Goal: Task Accomplishment & Management: Manage account settings

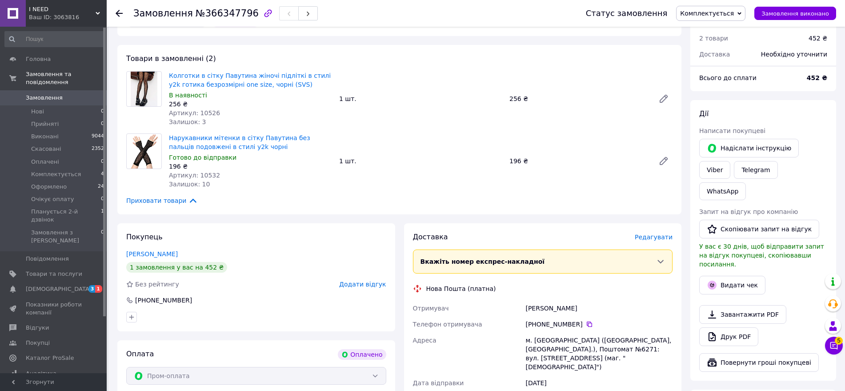
scroll to position [111, 0]
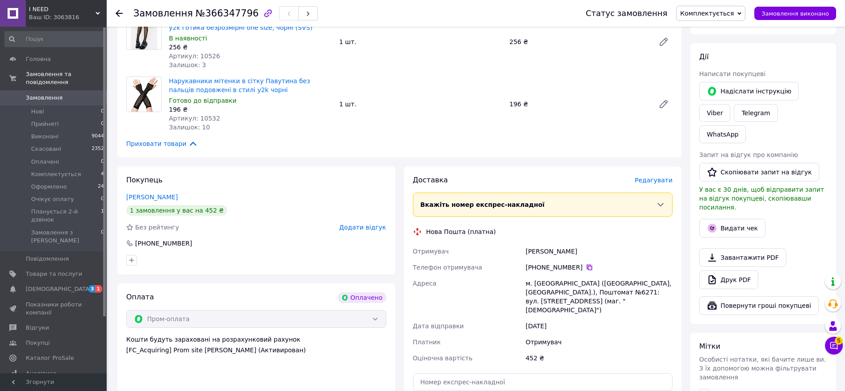
click at [586, 266] on icon at bounding box center [589, 267] width 7 height 7
drag, startPoint x: 525, startPoint y: 255, endPoint x: 592, endPoint y: 244, distance: 67.5
click at [617, 247] on div "Стьопочкін Богдан" at bounding box center [599, 251] width 151 height 16
copy div "Стьопочкін Богдан"
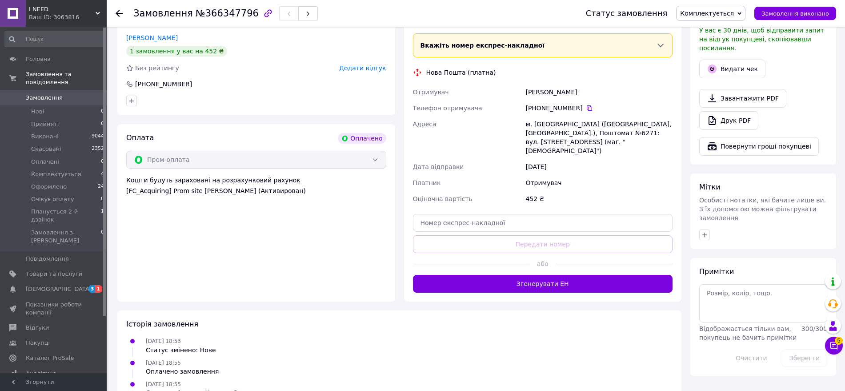
scroll to position [251, 0]
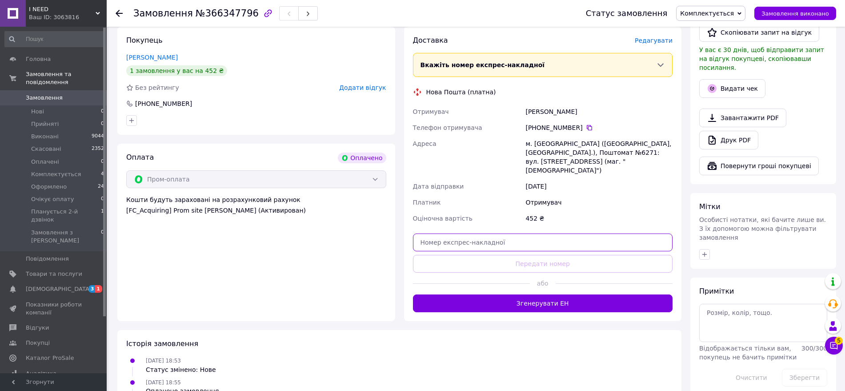
click at [459, 233] on input "text" at bounding box center [543, 242] width 260 height 18
paste input "20451269250246"
type input "20451269250246"
click at [537, 255] on button "Передати номер" at bounding box center [543, 264] width 260 height 18
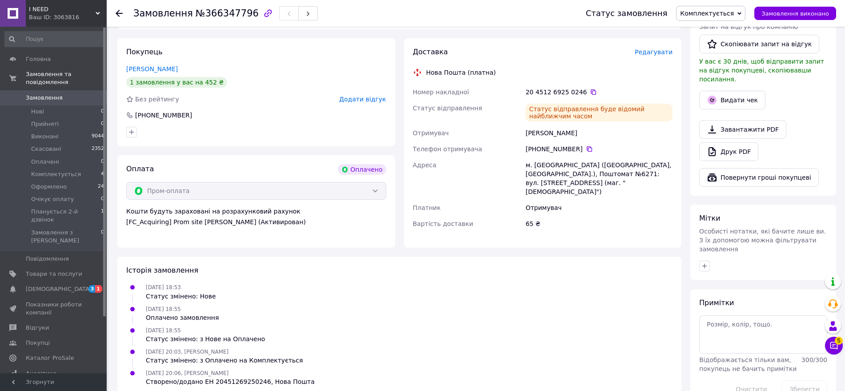
scroll to position [243, 0]
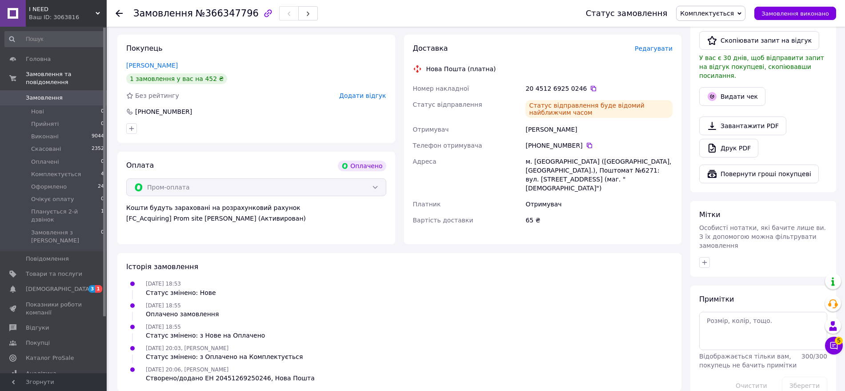
click at [728, 18] on span "Комплектується" at bounding box center [710, 13] width 69 height 15
click at [722, 83] on li "Оформлено" at bounding box center [717, 84] width 80 height 13
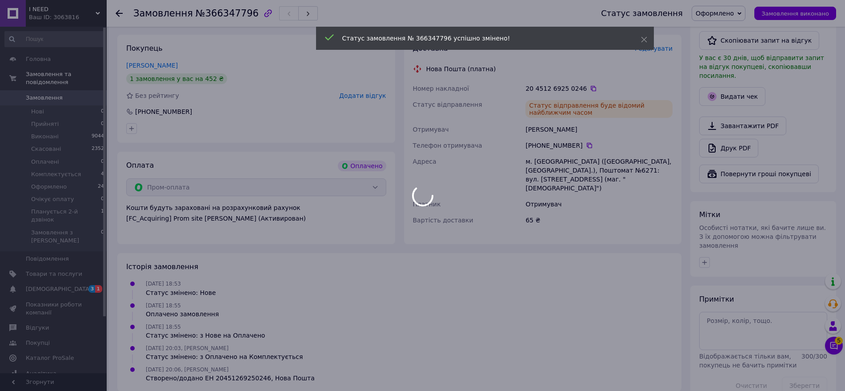
click at [728, 66] on div at bounding box center [422, 195] width 845 height 391
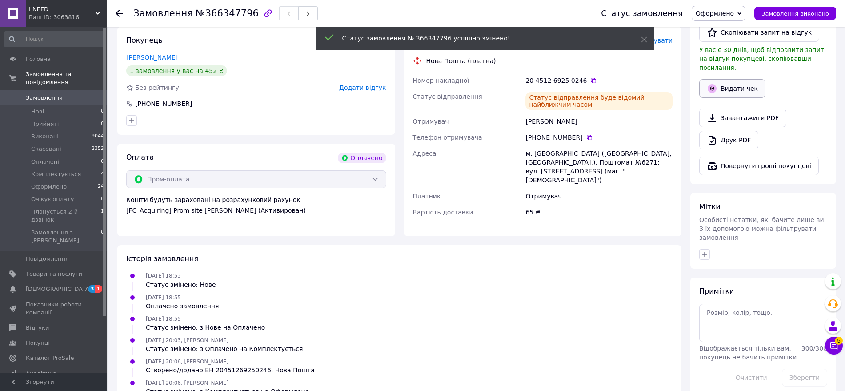
click at [733, 79] on button "Видати чек" at bounding box center [732, 88] width 66 height 19
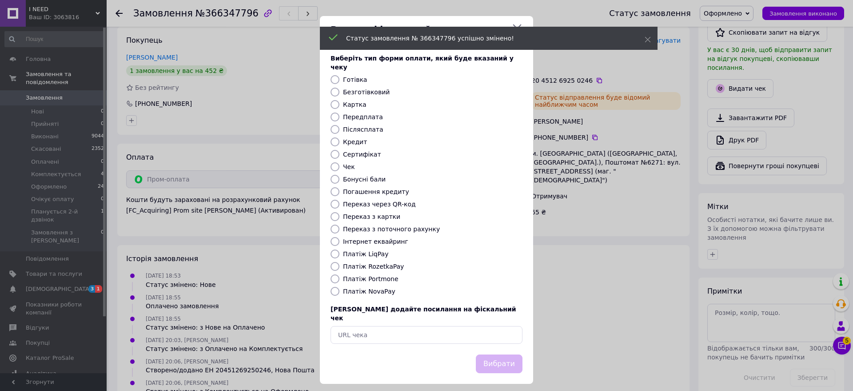
click at [382, 263] on label "Платіж RozetkaPay" at bounding box center [373, 266] width 61 height 7
click at [340, 262] on input "Платіж RozetkaPay" at bounding box center [335, 266] width 9 height 9
radio input "true"
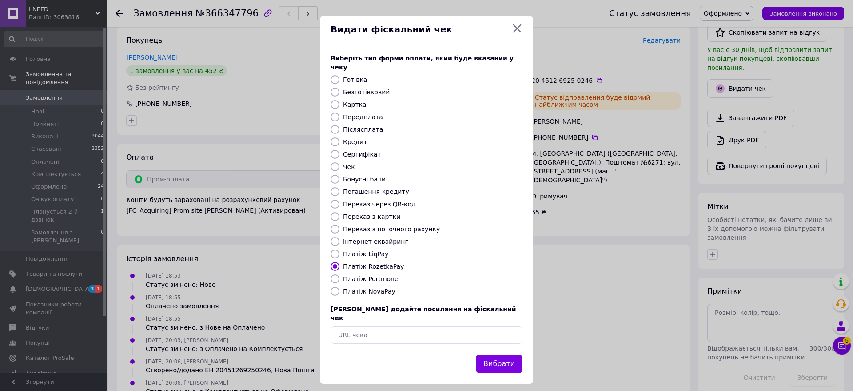
drag, startPoint x: 487, startPoint y: 353, endPoint x: 496, endPoint y: 347, distance: 10.2
click at [488, 354] on button "Вибрати" at bounding box center [499, 363] width 47 height 19
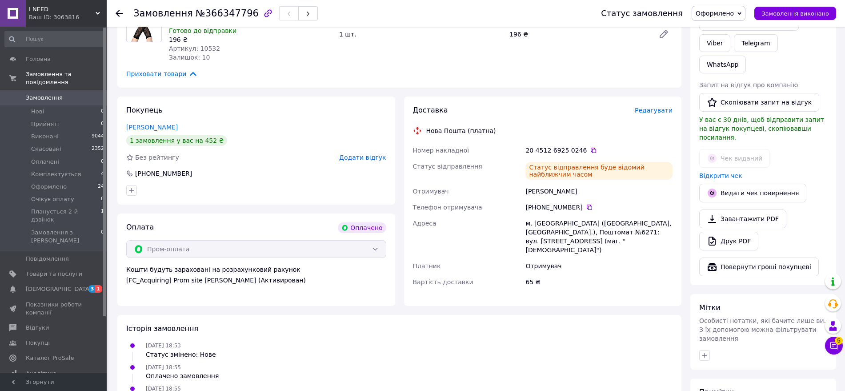
scroll to position [140, 0]
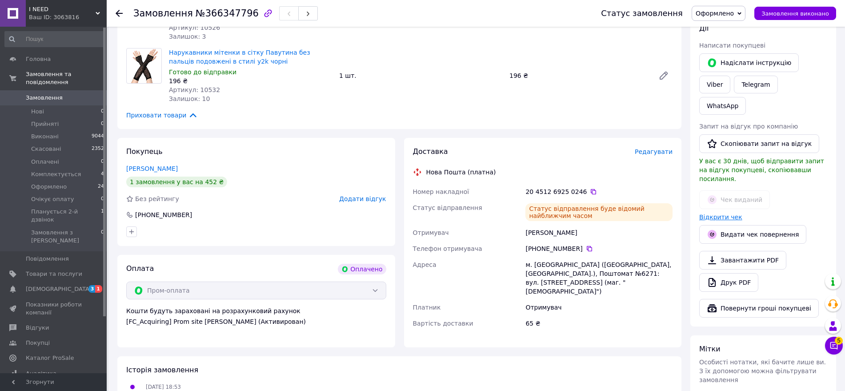
click at [724, 213] on link "Відкрити чек" at bounding box center [720, 216] width 43 height 7
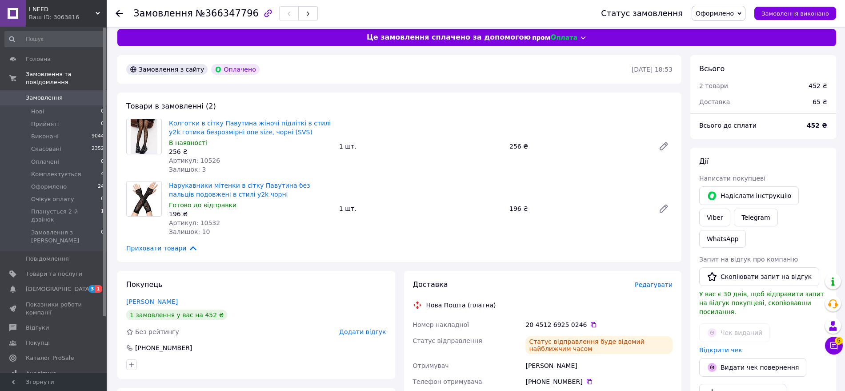
scroll to position [0, 0]
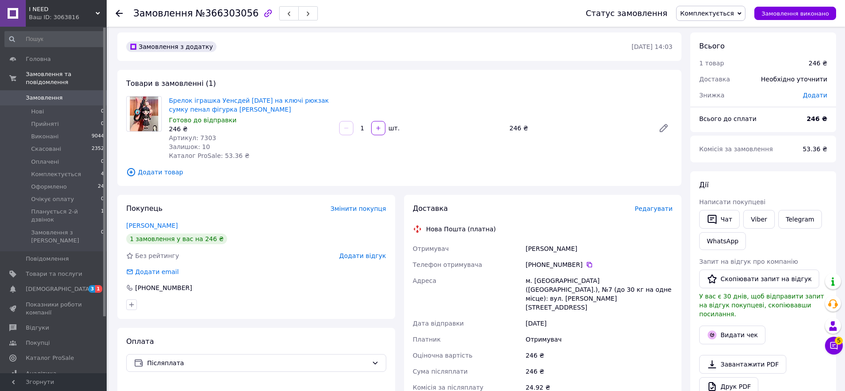
scroll to position [167, 0]
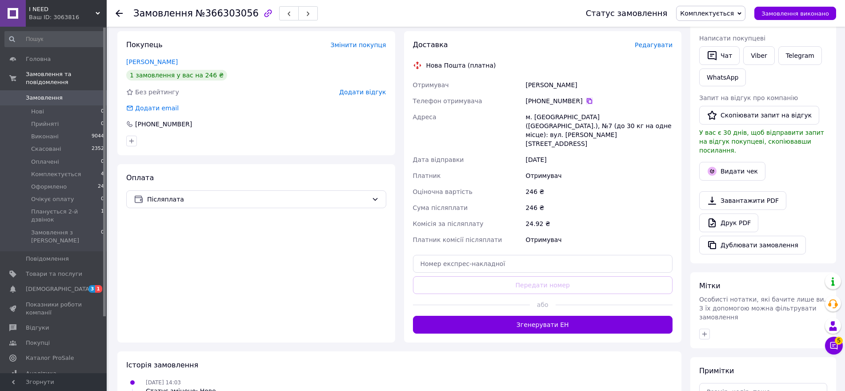
click at [586, 100] on icon at bounding box center [589, 100] width 7 height 7
drag, startPoint x: 561, startPoint y: 91, endPoint x: 583, endPoint y: 92, distance: 22.2
click at [583, 92] on div "Отримувач [PERSON_NAME] отримувача [PHONE_NUMBER]   Адреса [PERSON_NAME]. [GEOG…" at bounding box center [543, 162] width 264 height 171
copy div "Отримувач [PERSON_NAME]"
click at [518, 255] on input "text" at bounding box center [543, 264] width 260 height 18
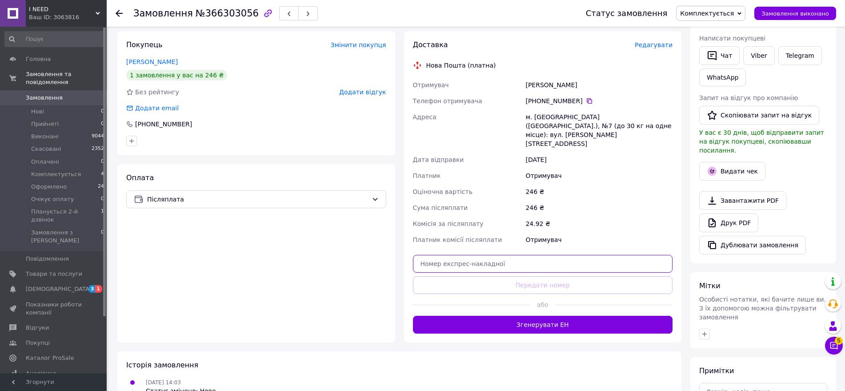
paste input "20451269251335"
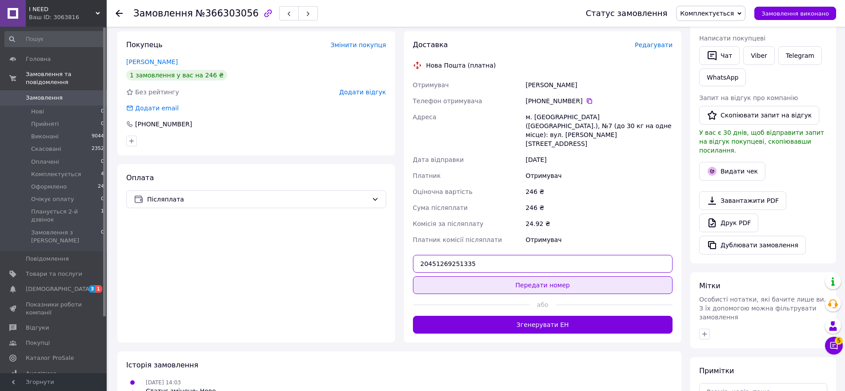
type input "20451269251335"
click at [565, 276] on button "Передати номер" at bounding box center [543, 285] width 260 height 18
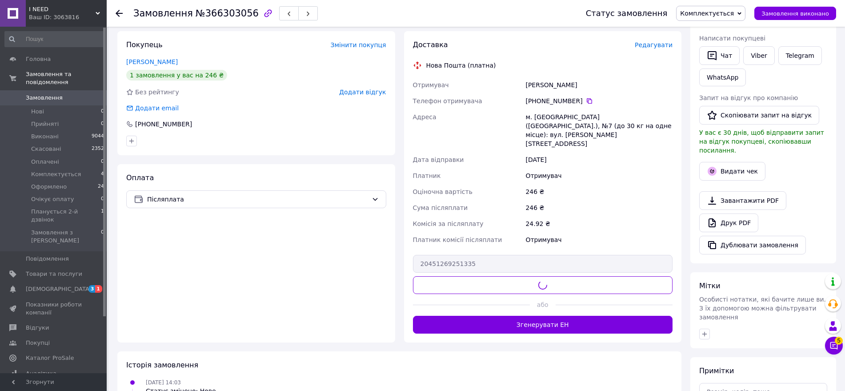
click at [724, 13] on span "Комплектується" at bounding box center [707, 13] width 54 height 7
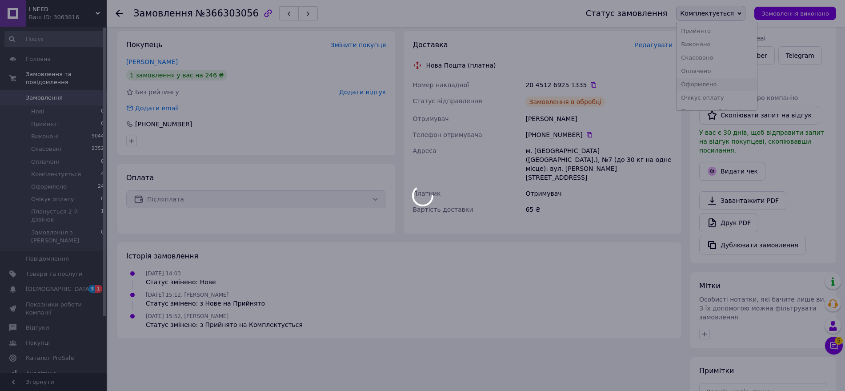
click at [720, 82] on li "Оформлено" at bounding box center [717, 84] width 80 height 13
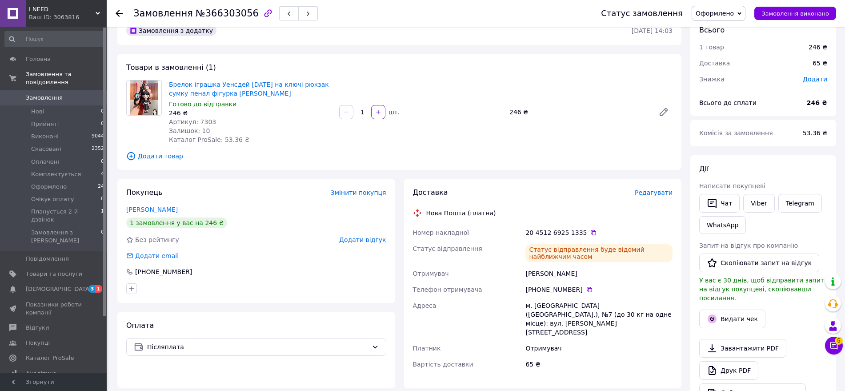
scroll to position [0, 0]
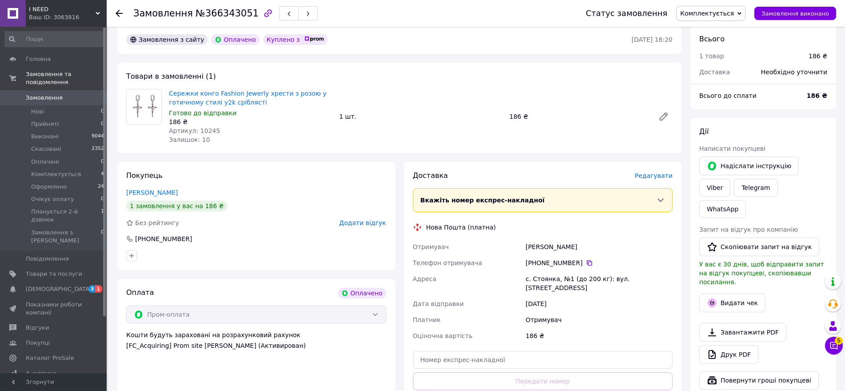
scroll to position [56, 0]
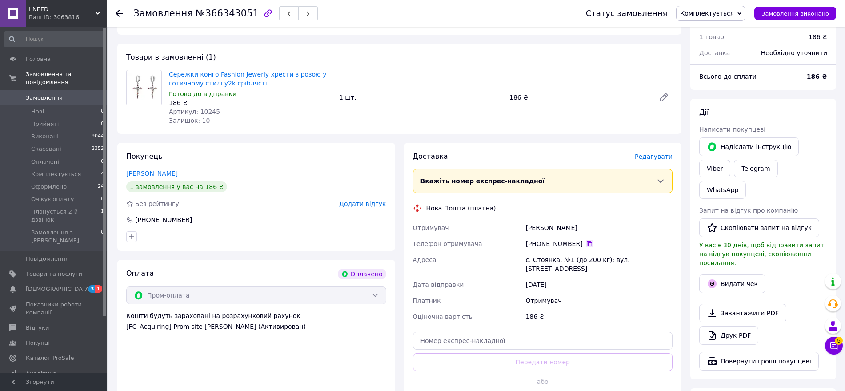
click at [586, 244] on icon at bounding box center [589, 243] width 7 height 7
drag, startPoint x: 521, startPoint y: 226, endPoint x: 583, endPoint y: 223, distance: 62.8
click at [583, 223] on div "Отримувач Ілля Рибін Телефон отримувача +380 96 296 96 33   Адреса с. Стоянка, …" at bounding box center [543, 272] width 264 height 105
copy div "Отримувач Ілля Рибін"
click at [489, 337] on input "text" at bounding box center [543, 341] width 260 height 18
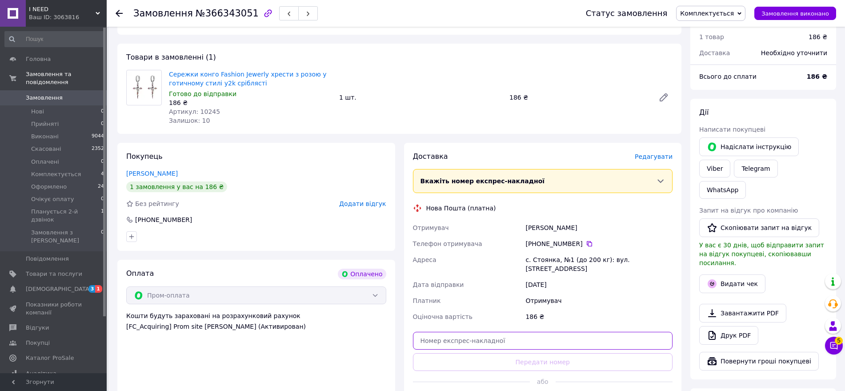
paste input "20451269250915"
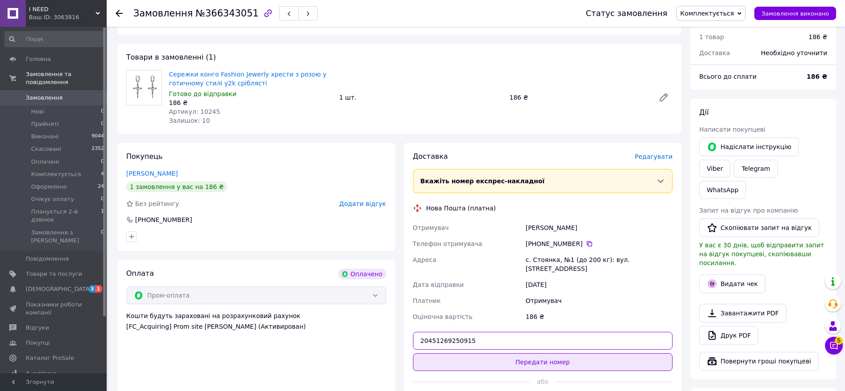
type input "20451269250915"
click at [569, 355] on button "Передати номер" at bounding box center [543, 362] width 260 height 18
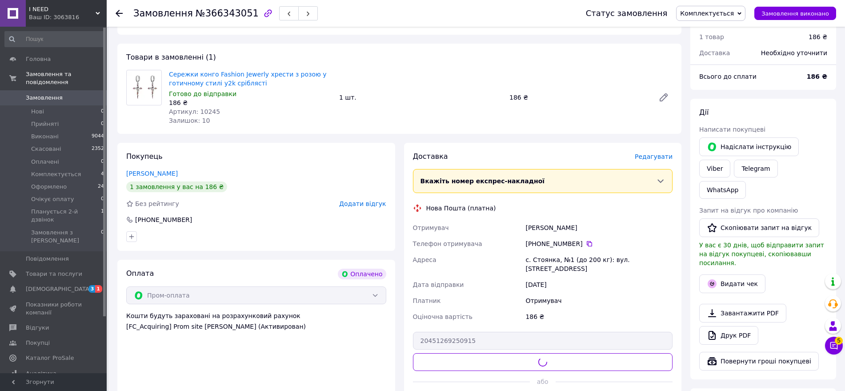
drag, startPoint x: 724, startPoint y: 11, endPoint x: 723, endPoint y: 16, distance: 5.9
click at [724, 10] on span "Комплектується" at bounding box center [707, 13] width 54 height 7
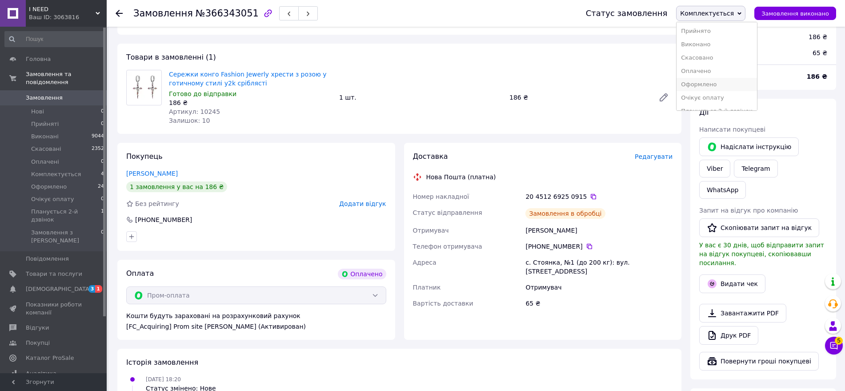
click at [711, 85] on li "Оформлено" at bounding box center [717, 84] width 80 height 13
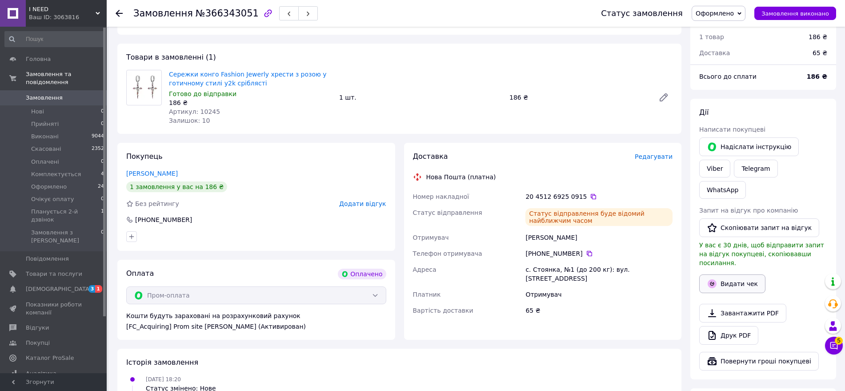
click at [734, 274] on button "Видати чек" at bounding box center [732, 283] width 66 height 19
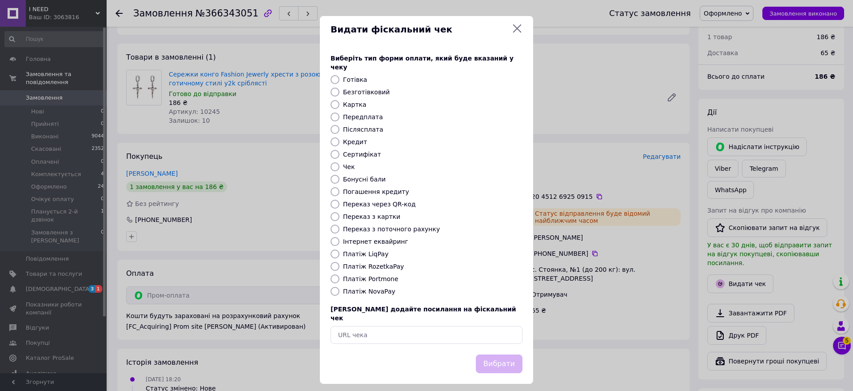
click at [389, 263] on label "Платіж RozetkaPay" at bounding box center [373, 266] width 61 height 7
click at [340, 262] on input "Платіж RozetkaPay" at bounding box center [335, 266] width 9 height 9
radio input "true"
click at [509, 354] on button "Вибрати" at bounding box center [499, 363] width 47 height 19
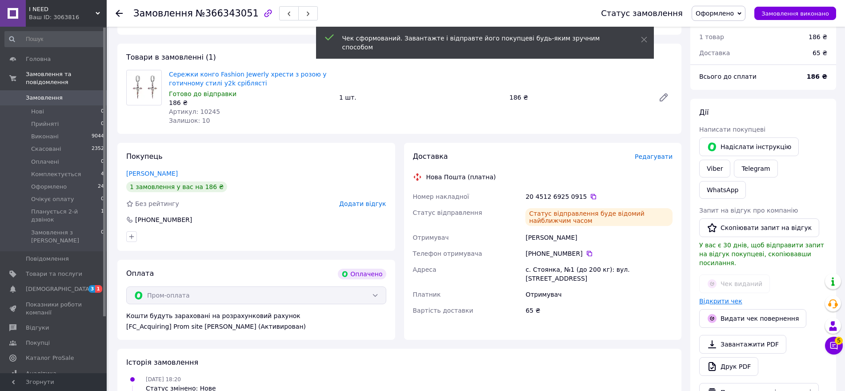
click at [730, 297] on link "Відкрити чек" at bounding box center [720, 300] width 43 height 7
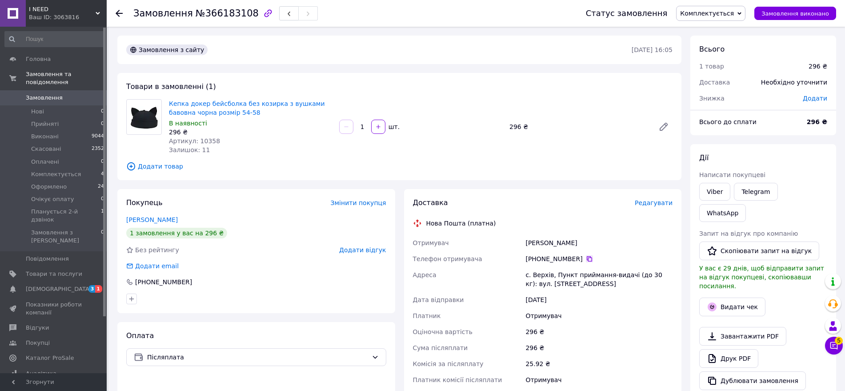
click at [586, 258] on icon at bounding box center [589, 258] width 7 height 7
drag, startPoint x: 517, startPoint y: 240, endPoint x: 587, endPoint y: 242, distance: 70.3
click at [587, 242] on div "Отримувач Сарна Вероніка Телефон отримувача +380 98 436 75 57   Адреса с. Верхі…" at bounding box center [543, 311] width 264 height 153
copy div "Отримувач Сарна Вероніка"
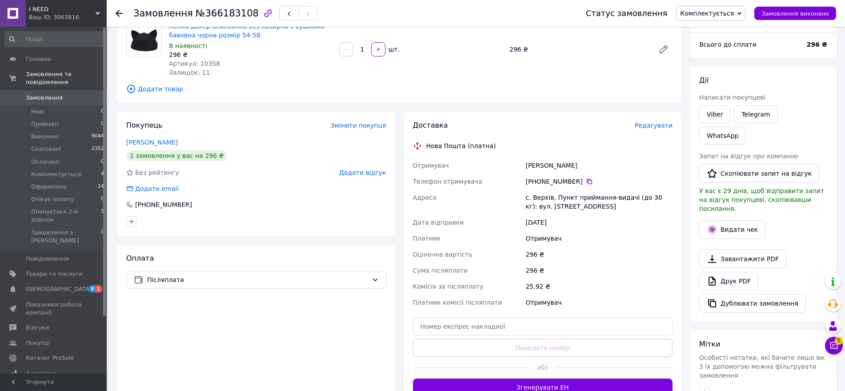
scroll to position [167, 0]
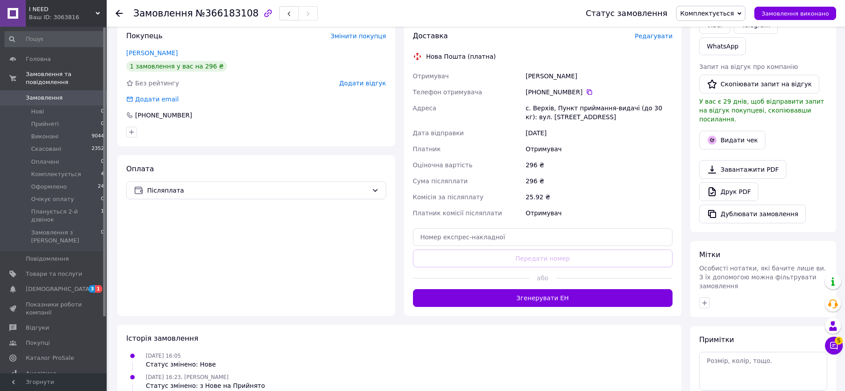
click at [541, 245] on div "Доставка Редагувати Нова Пошта (платна) Отримувач Сарна Вероніка Телефон отриму…" at bounding box center [543, 169] width 260 height 276
paste input "20451269251901"
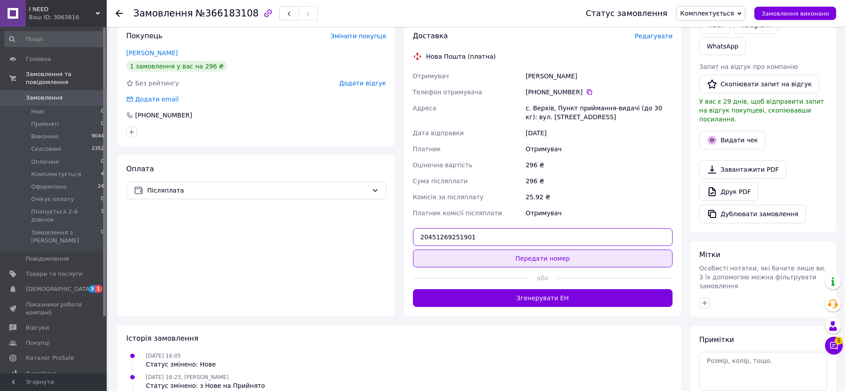
type input "20451269251901"
click at [562, 255] on button "Передати номер" at bounding box center [543, 258] width 260 height 18
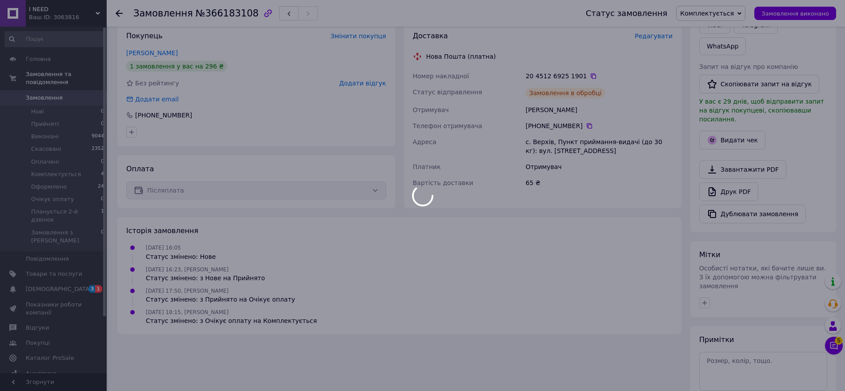
click at [733, 8] on span "Комплектується" at bounding box center [710, 13] width 69 height 15
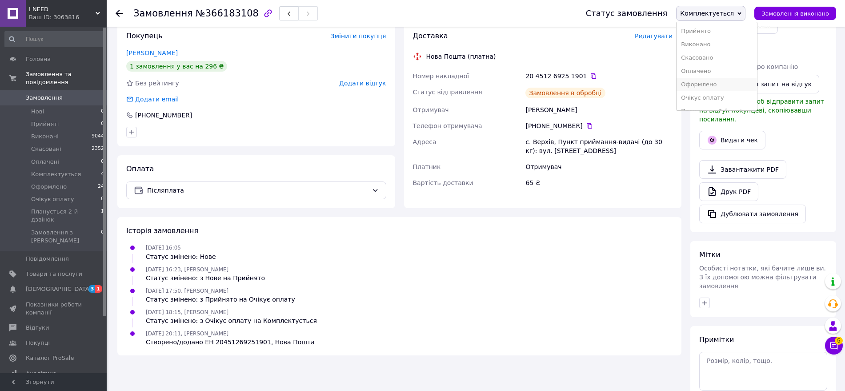
click at [720, 84] on li "Оформлено" at bounding box center [717, 84] width 80 height 13
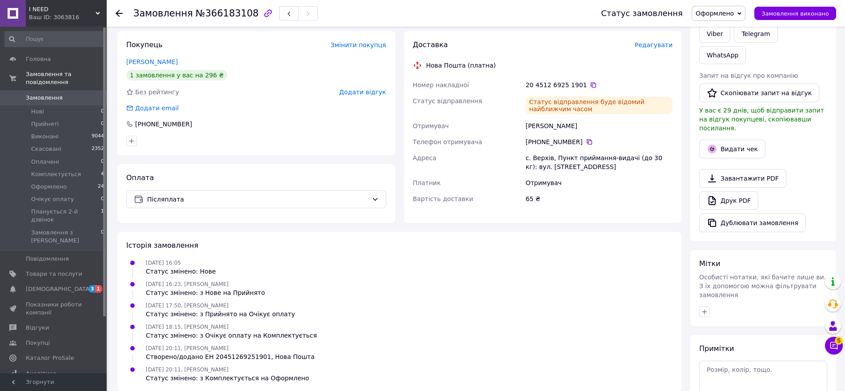
scroll to position [0, 0]
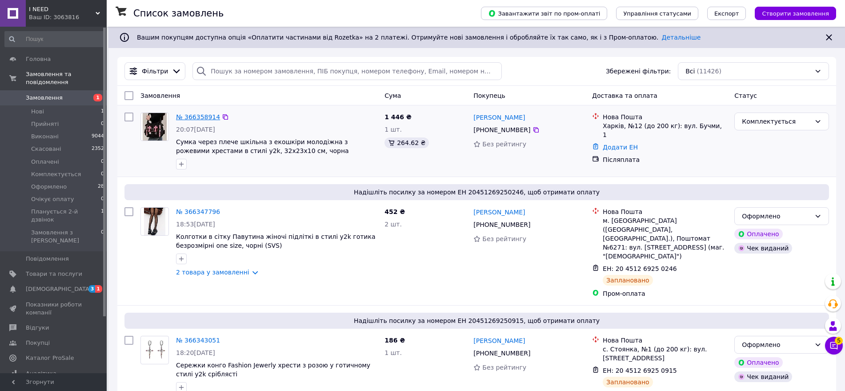
click at [202, 118] on link "№ 366358914" at bounding box center [198, 116] width 44 height 7
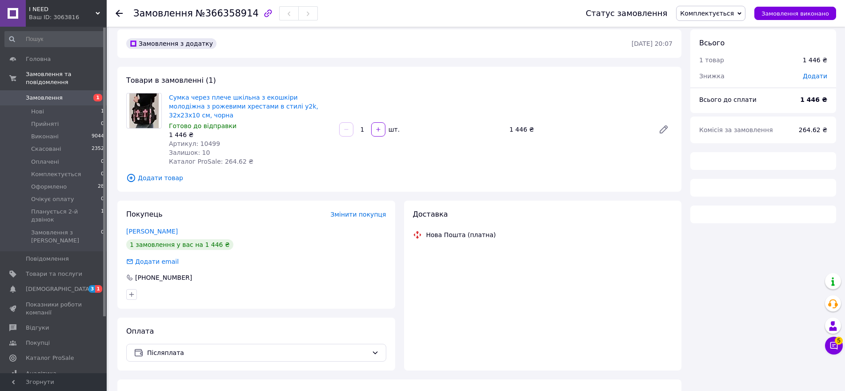
scroll to position [12, 0]
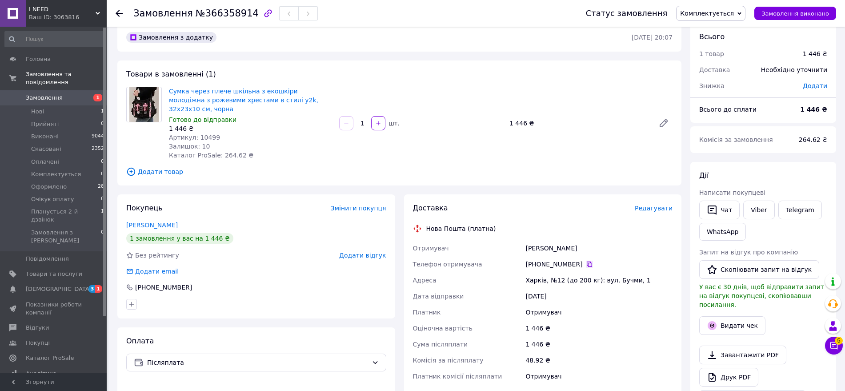
click at [586, 260] on icon at bounding box center [589, 263] width 7 height 7
drag, startPoint x: 524, startPoint y: 239, endPoint x: 593, endPoint y: 239, distance: 68.9
click at [593, 240] on div "[PERSON_NAME]" at bounding box center [599, 248] width 151 height 16
copy div "[PERSON_NAME]"
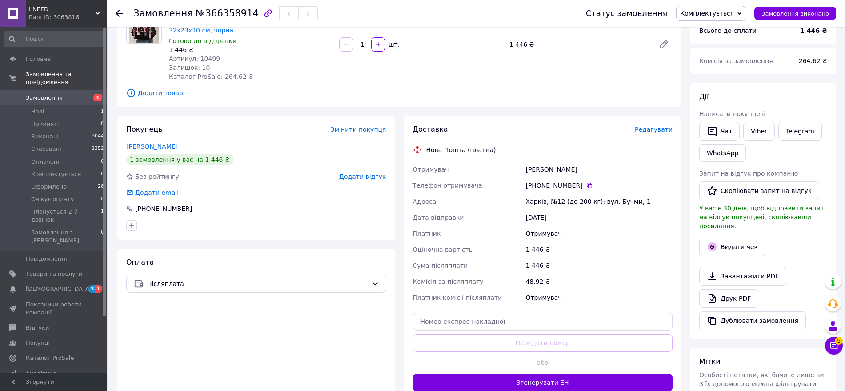
scroll to position [179, 0]
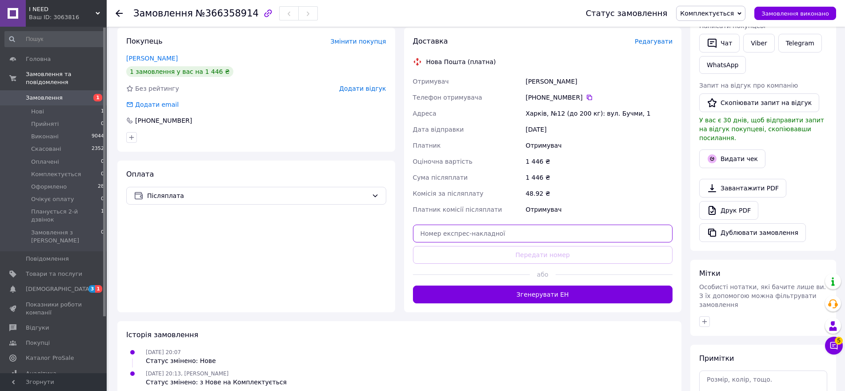
click at [509, 226] on input "text" at bounding box center [543, 233] width 260 height 18
paste input "20451269252744"
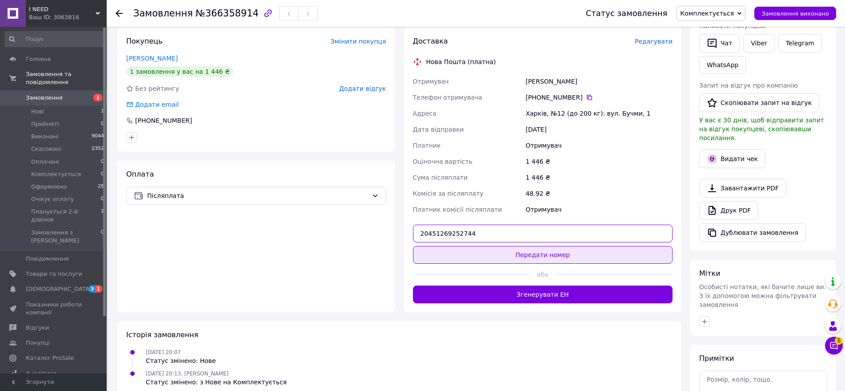
type input "20451269252744"
click at [551, 246] on button "Передати номер" at bounding box center [543, 255] width 260 height 18
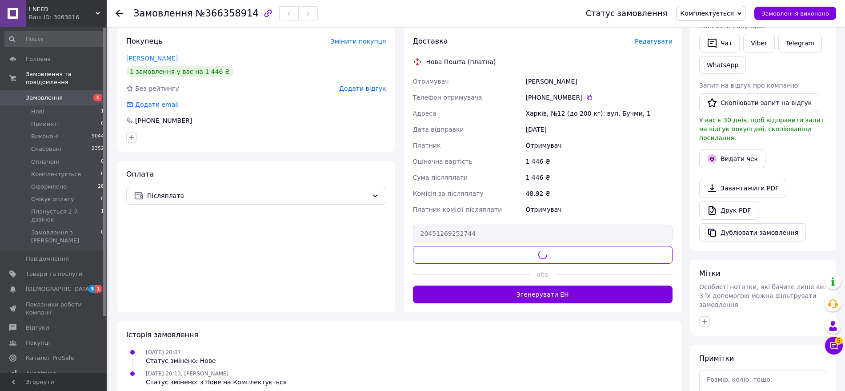
click at [719, 12] on span "Комплектується" at bounding box center [707, 13] width 54 height 7
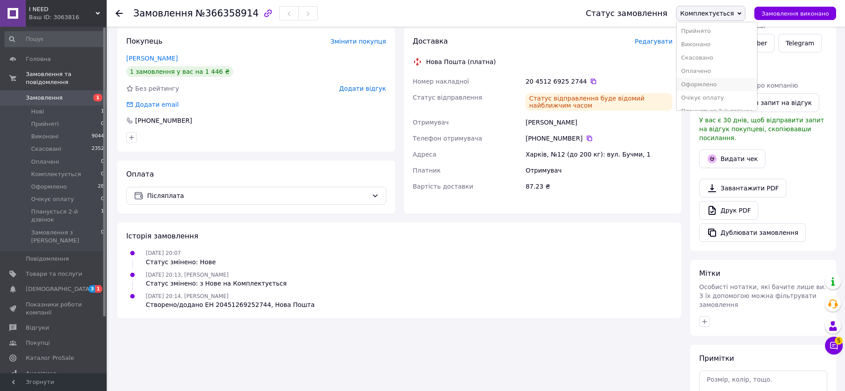
click at [705, 81] on li "Оформлено" at bounding box center [717, 84] width 80 height 13
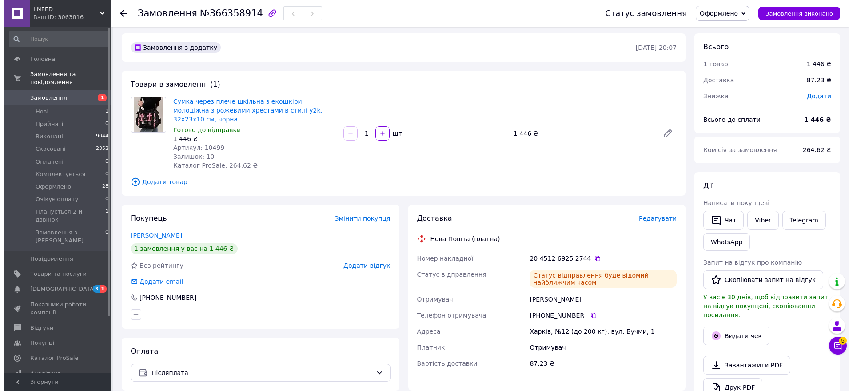
scroll to position [0, 0]
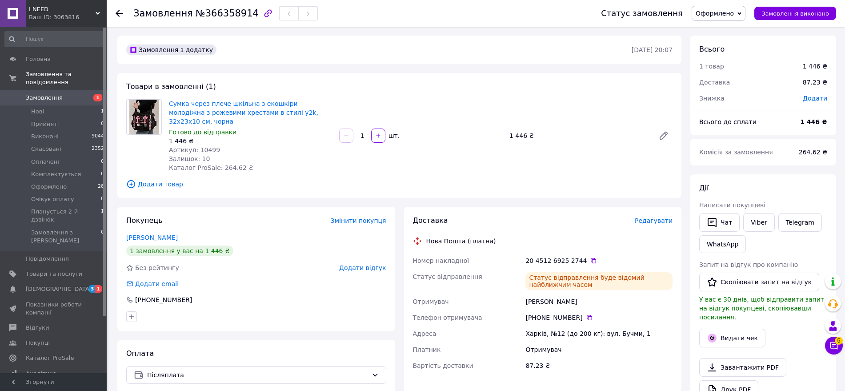
drag, startPoint x: 228, startPoint y: 121, endPoint x: 151, endPoint y: 141, distance: 79.6
click at [60, 270] on span "Товари та послуги" at bounding box center [54, 274] width 56 height 8
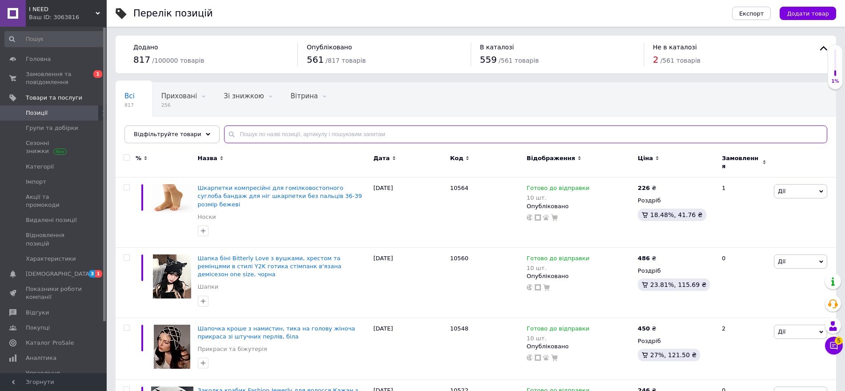
click at [369, 136] on input "text" at bounding box center [525, 134] width 603 height 18
type input "10499"
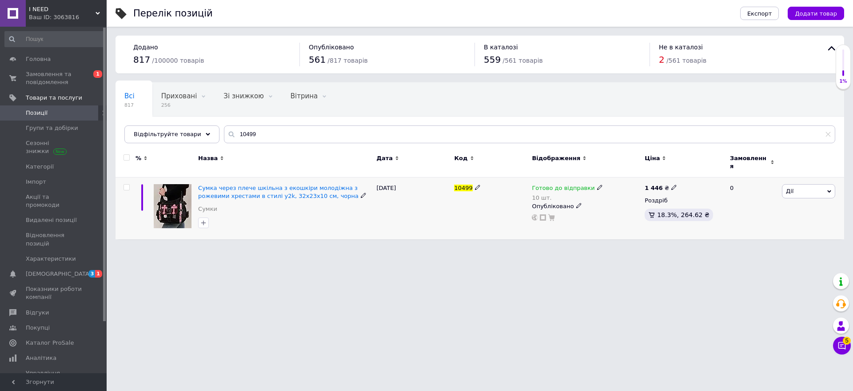
click at [597, 184] on div "Готово до відправки 10 шт." at bounding box center [586, 193] width 108 height 18
click at [595, 184] on div "Готово до відправки 10 шт." at bounding box center [586, 193] width 108 height 18
click at [597, 184] on span at bounding box center [599, 187] width 5 height 6
click at [607, 226] on li "Під замовлення" at bounding box center [645, 232] width 84 height 12
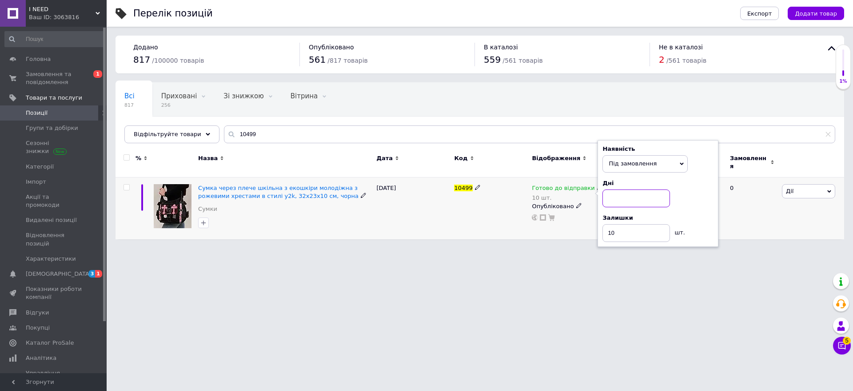
click at [622, 189] on input at bounding box center [637, 198] width 68 height 18
type input "14"
drag, startPoint x: 629, startPoint y: 222, endPoint x: 569, endPoint y: 219, distance: 60.1
click at [570, 225] on div "Готово до відправки 10 шт. Наявність Під замовлення В наявності Немає в наявнос…" at bounding box center [586, 208] width 113 height 62
click at [561, 221] on div "Готово до відправки 10 шт. Наявність Під замовлення В наявності Немає в наявнос…" at bounding box center [586, 208] width 113 height 62
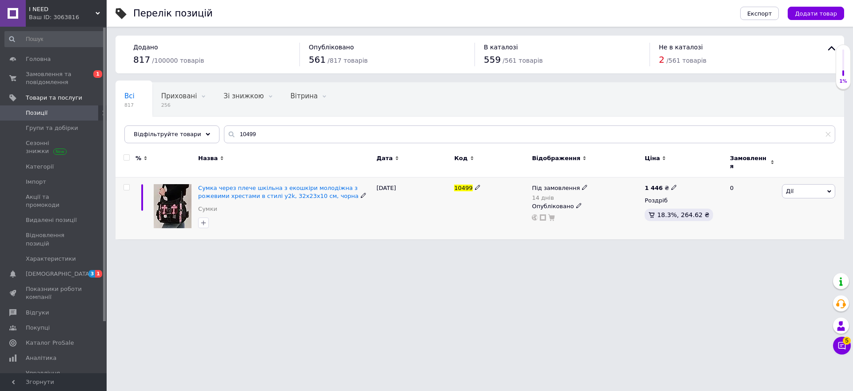
click at [578, 202] on div "Опубліковано" at bounding box center [586, 206] width 108 height 8
click at [578, 217] on li "Прихований" at bounding box center [585, 223] width 112 height 12
